Goal: Information Seeking & Learning: Understand process/instructions

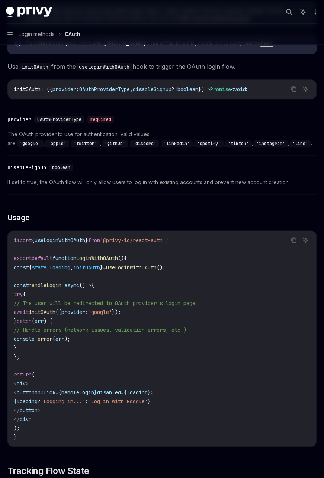
scroll to position [223, 0]
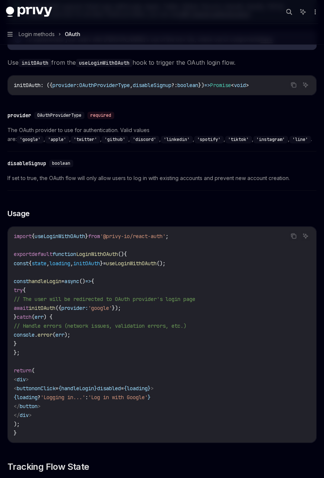
click at [194, 140] on code "'spotify'" at bounding box center [208, 139] width 29 height 7
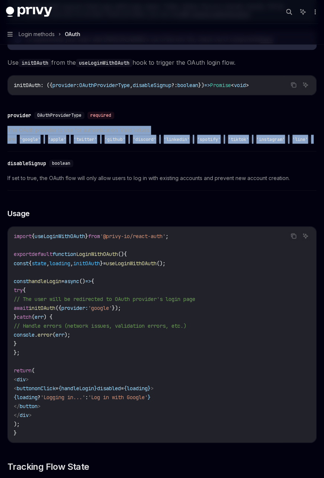
click at [194, 140] on code "'spotify'" at bounding box center [208, 139] width 29 height 7
drag, startPoint x: 59, startPoint y: 140, endPoint x: 92, endPoint y: 138, distance: 33.2
click at [225, 138] on code "'tiktok'" at bounding box center [238, 139] width 27 height 7
click at [141, 136] on span "The OAuth provider to use for authentication. Valid values are: 'google' , 'app…" at bounding box center [161, 135] width 309 height 18
click at [290, 141] on code "'line'" at bounding box center [301, 139] width 22 height 7
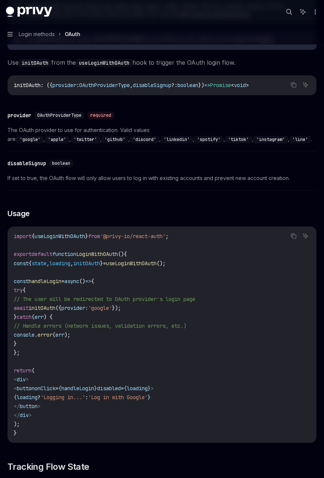
click at [290, 140] on code "'line'" at bounding box center [301, 139] width 22 height 7
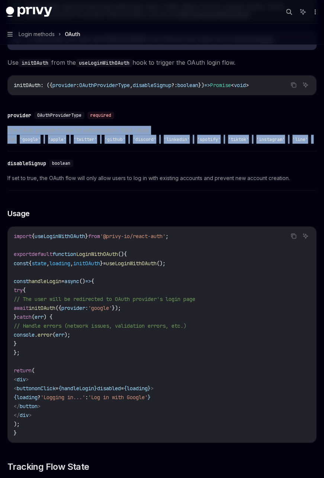
click at [290, 140] on code "'line'" at bounding box center [301, 139] width 22 height 7
drag, startPoint x: 163, startPoint y: 140, endPoint x: 181, endPoint y: 138, distance: 17.6
click at [181, 138] on span "The OAuth provider to use for authentication. Valid values are: 'google' , 'app…" at bounding box center [161, 135] width 309 height 18
click at [113, 128] on span "The OAuth provider to use for authentication. Valid values are: 'google' , 'app…" at bounding box center [161, 135] width 309 height 18
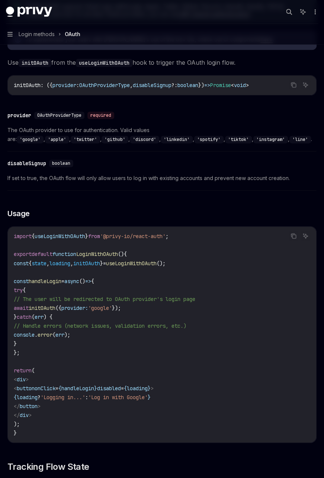
click at [102, 134] on span "The OAuth provider to use for authentication. Valid values are: 'google' , 'app…" at bounding box center [161, 135] width 309 height 18
click at [111, 126] on span "The OAuth provider to use for authentication. Valid values are: 'google' , 'app…" at bounding box center [161, 135] width 309 height 18
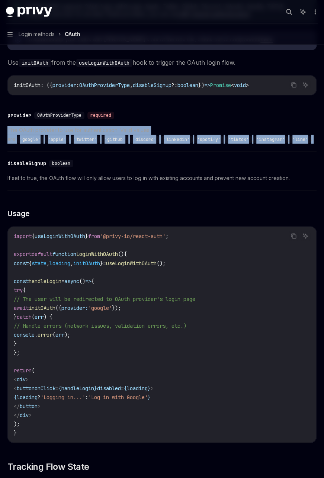
click at [111, 126] on span "The OAuth provider to use for authentication. Valid values are: 'google' , 'app…" at bounding box center [161, 135] width 309 height 18
drag, startPoint x: 111, startPoint y: 126, endPoint x: 152, endPoint y: 136, distance: 42.4
click at [290, 136] on code "'line'" at bounding box center [301, 139] width 22 height 7
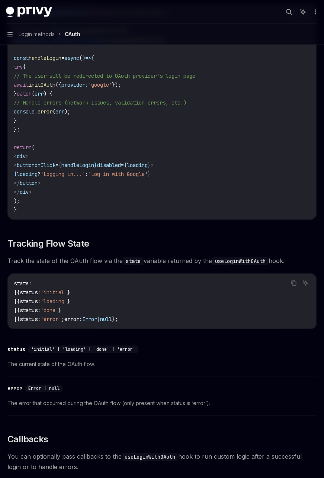
scroll to position [298, 0]
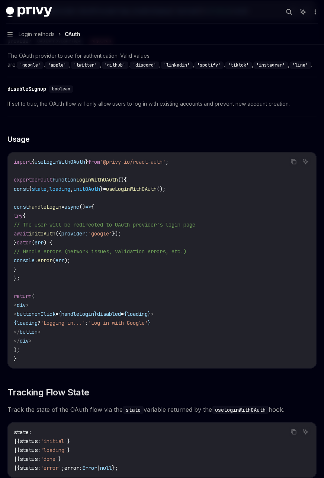
click at [138, 108] on span "If set to true, the OAuth flow will only allow users to log in with existing ac…" at bounding box center [161, 103] width 309 height 9
click at [136, 103] on span "If set to true, the OAuth flow will only allow users to log in with existing ac…" at bounding box center [161, 103] width 309 height 9
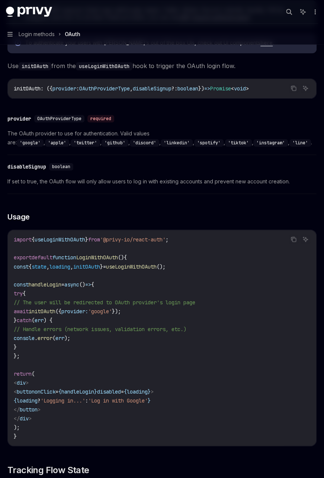
scroll to position [149, 0]
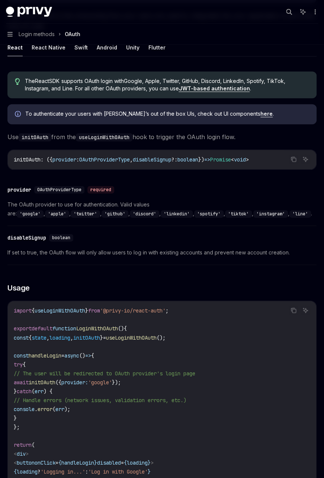
click at [184, 257] on div "​ disableSignup boolean If set to true, the OAuth flow will only allow users to…" at bounding box center [161, 247] width 309 height 35
click at [185, 255] on span "If set to true, the OAuth flow will only allow users to log in with existing ac…" at bounding box center [161, 252] width 309 height 9
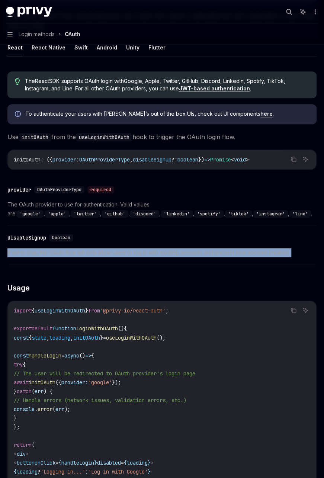
click at [185, 255] on span "If set to true, the OAuth flow will only allow users to log in with existing ac…" at bounding box center [161, 252] width 309 height 9
drag, startPoint x: 185, startPoint y: 255, endPoint x: 122, endPoint y: 256, distance: 63.7
click at [122, 256] on span "If set to true, the OAuth flow will only allow users to log in with existing ac…" at bounding box center [161, 252] width 309 height 9
click at [66, 254] on span "If set to true, the OAuth flow will only allow users to log in with existing ac…" at bounding box center [161, 252] width 309 height 9
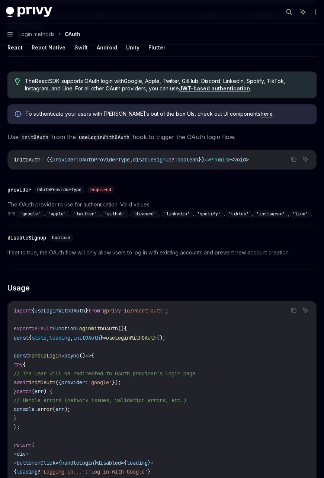
click at [34, 252] on span "If set to true, the OAuth flow will only allow users to log in with existing ac…" at bounding box center [161, 252] width 309 height 9
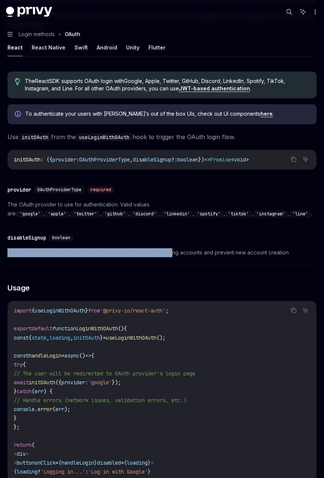
drag, startPoint x: 4, startPoint y: 257, endPoint x: 175, endPoint y: 249, distance: 171.4
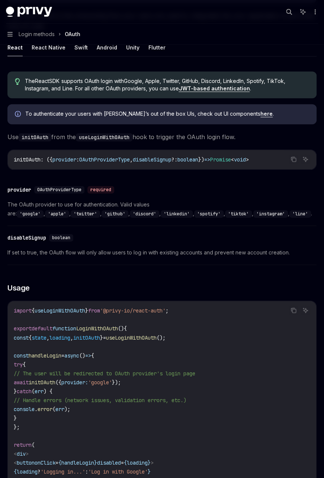
click at [177, 249] on span "If set to true, the OAuth flow will only allow users to log in with existing ac…" at bounding box center [161, 252] width 309 height 9
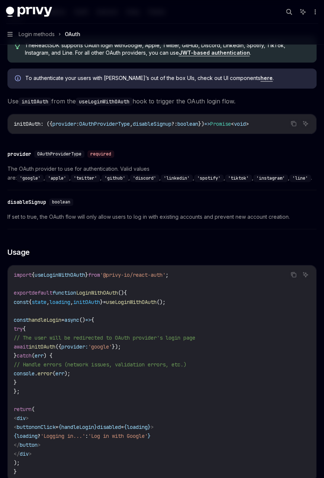
scroll to position [186, 0]
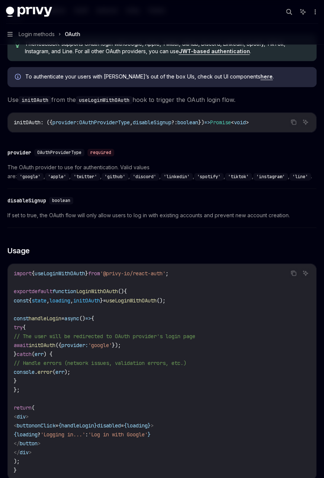
click at [100, 173] on code "'twitter'" at bounding box center [85, 176] width 29 height 7
drag, startPoint x: 239, startPoint y: 168, endPoint x: 205, endPoint y: 206, distance: 51.1
click at [205, 206] on div "​ disableSignup boolean If set to true, the OAuth flow will only allow users to…" at bounding box center [161, 209] width 309 height 35
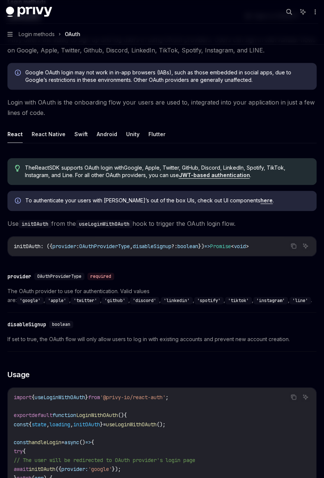
scroll to position [149, 0]
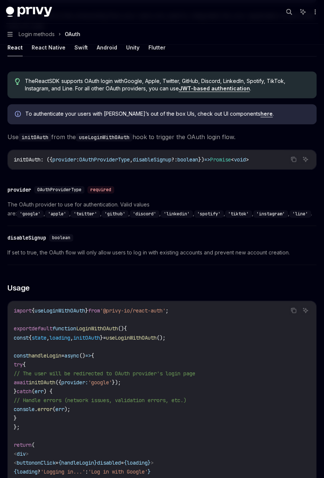
click at [162, 160] on span "disableSignup" at bounding box center [152, 159] width 39 height 7
drag, startPoint x: 162, startPoint y: 160, endPoint x: 195, endPoint y: 160, distance: 33.9
click at [178, 160] on span "?:" at bounding box center [175, 159] width 6 height 7
click at [198, 160] on span "boolean" at bounding box center [188, 159] width 21 height 7
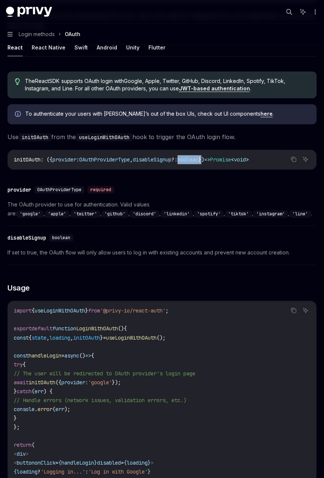
click at [198, 160] on span "boolean" at bounding box center [188, 159] width 21 height 7
drag, startPoint x: 204, startPoint y: 160, endPoint x: 219, endPoint y: 171, distance: 18.3
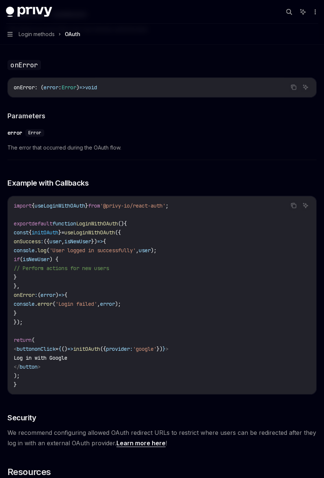
scroll to position [1191, 0]
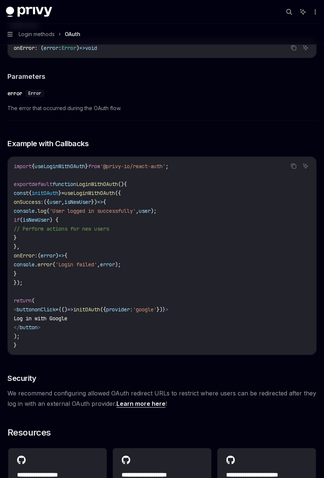
click at [64, 141] on span "Example with Callbacks" at bounding box center [47, 143] width 81 height 10
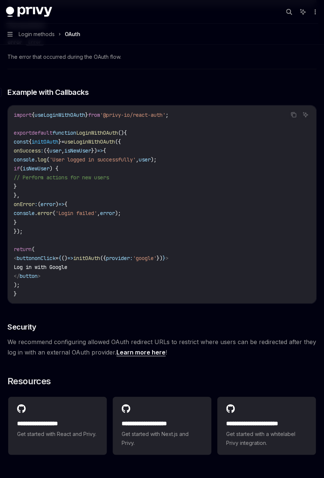
scroll to position [1270, 0]
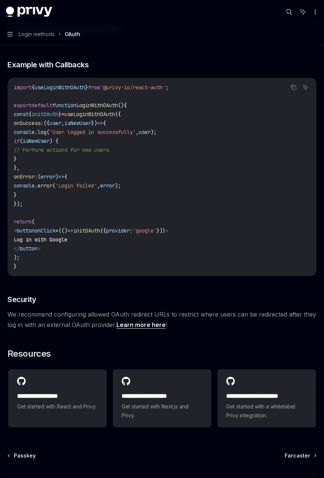
click at [55, 227] on span "onClick" at bounding box center [45, 230] width 21 height 7
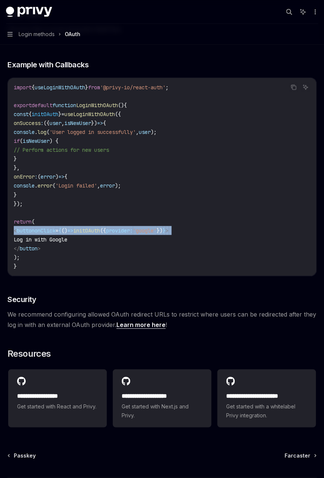
click at [55, 227] on span "onClick" at bounding box center [45, 230] width 21 height 7
drag, startPoint x: 75, startPoint y: 224, endPoint x: 133, endPoint y: 229, distance: 57.9
click at [100, 229] on span "initOAuth" at bounding box center [86, 230] width 27 height 7
click at [133, 227] on span "provider:" at bounding box center [119, 230] width 27 height 7
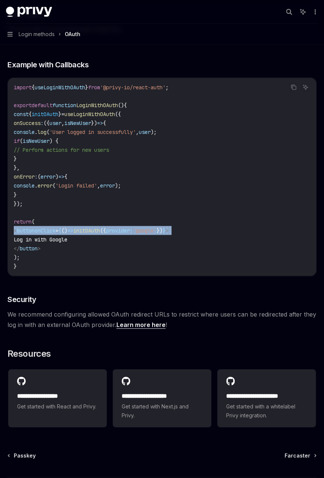
click at [133, 227] on span "provider:" at bounding box center [119, 230] width 27 height 7
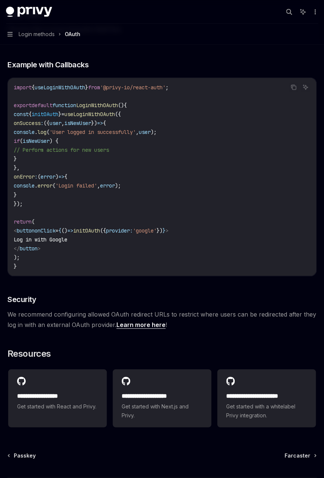
click at [67, 239] on span "Log in with Google" at bounding box center [41, 239] width 54 height 7
drag, startPoint x: 88, startPoint y: 239, endPoint x: 73, endPoint y: 258, distance: 24.4
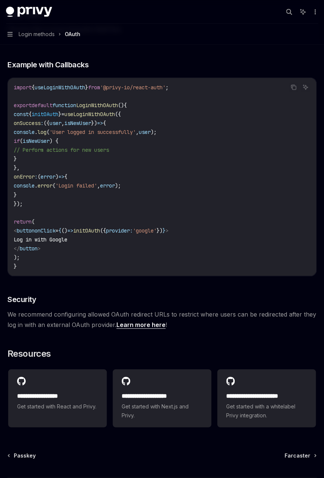
click at [73, 258] on code "import { useLoginWithOAuth } from '@privy-io/react-auth' ; export default funct…" at bounding box center [162, 177] width 297 height 188
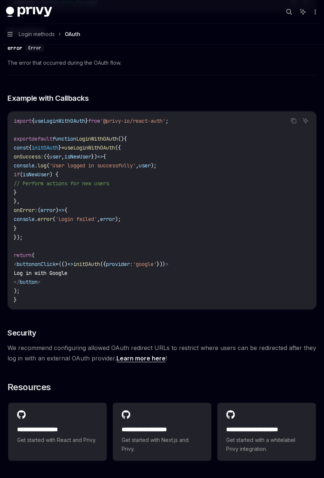
scroll to position [1219, 0]
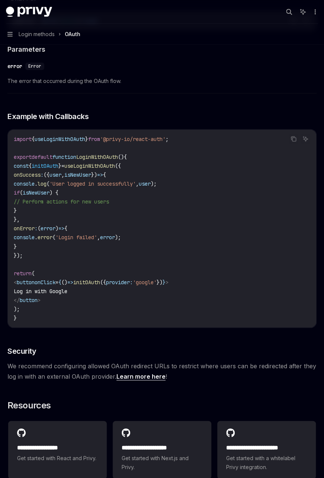
click at [168, 361] on span "We recommend configuring allowed OAuth redirect URLs to restrict where users ca…" at bounding box center [161, 371] width 309 height 21
click at [138, 362] on span "We recommend configuring allowed OAuth redirect URLs to restrict where users ca…" at bounding box center [161, 371] width 309 height 21
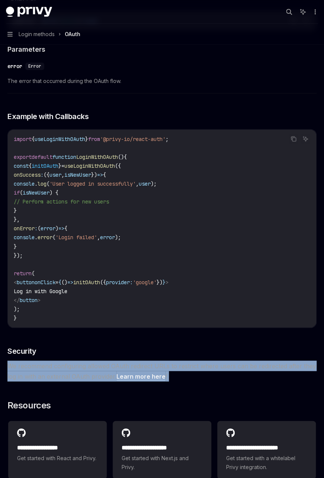
click at [138, 362] on span "We recommend configuring allowed OAuth redirect URLs to restrict where users ca…" at bounding box center [161, 371] width 309 height 21
drag, startPoint x: 138, startPoint y: 362, endPoint x: 206, endPoint y: 364, distance: 67.1
click at [206, 364] on span "We recommend configuring allowed OAuth redirect URLs to restrict where users ca…" at bounding box center [161, 371] width 309 height 21
click at [131, 361] on span "We recommend configuring allowed OAuth redirect URLs to restrict where users ca…" at bounding box center [161, 371] width 309 height 21
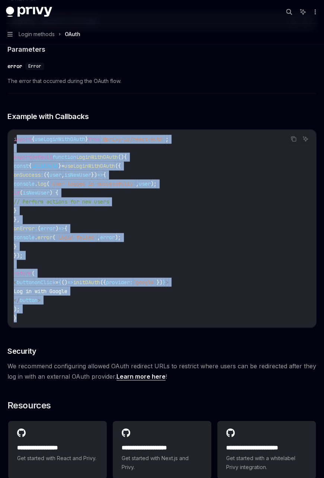
drag, startPoint x: 84, startPoint y: 321, endPoint x: 16, endPoint y: 128, distance: 204.5
click at [16, 130] on div "import { useLoginWithOAuth } from '@privy-io/react-auth' ; export default funct…" at bounding box center [162, 229] width 309 height 198
click at [105, 203] on code "import { useLoginWithOAuth } from '@privy-io/react-auth' ; export default funct…" at bounding box center [162, 229] width 297 height 188
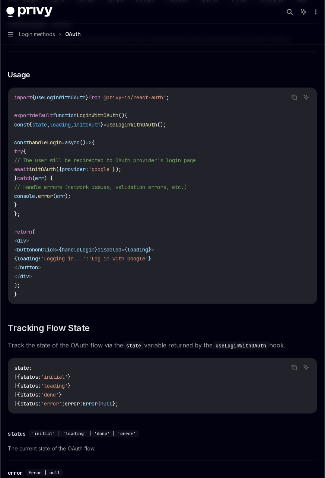
scroll to position [102, 0]
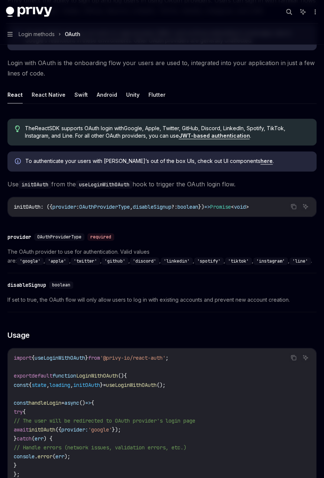
type textarea "*"
